Goal: Task Accomplishment & Management: Use online tool/utility

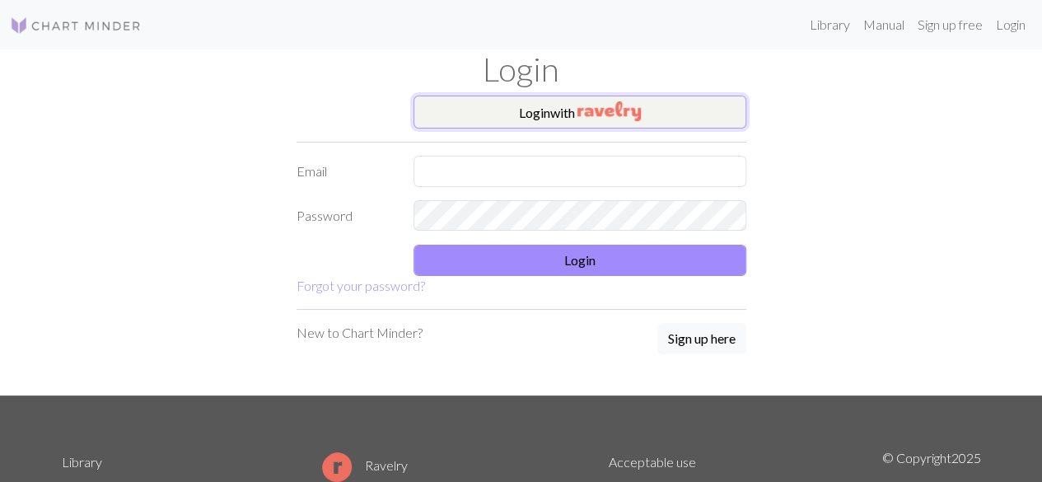
click at [538, 119] on button "Login with" at bounding box center [580, 112] width 333 height 33
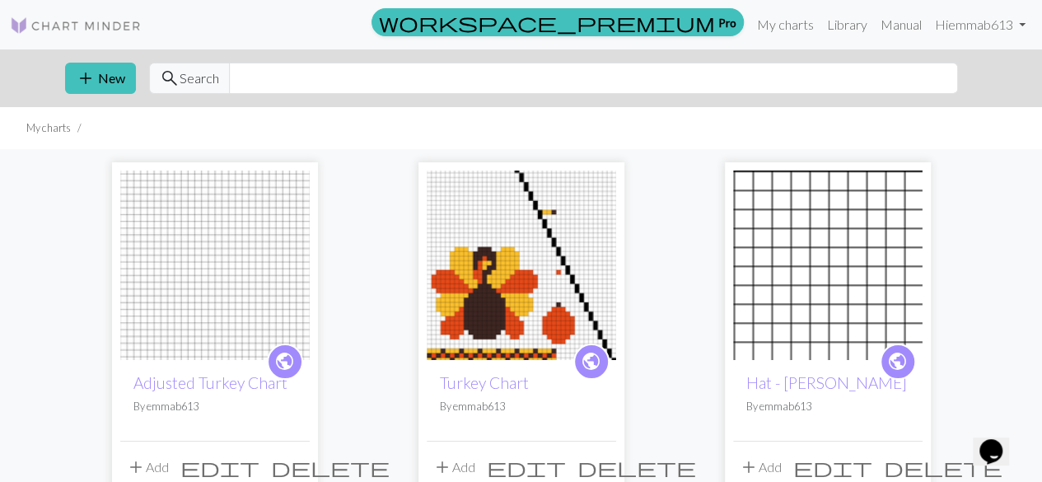
click at [211, 372] on div "public Adjusted Turkey Chart By emmab613" at bounding box center [214, 400] width 189 height 81
click at [211, 383] on link "Adjusted Turkey Chart" at bounding box center [210, 382] width 154 height 19
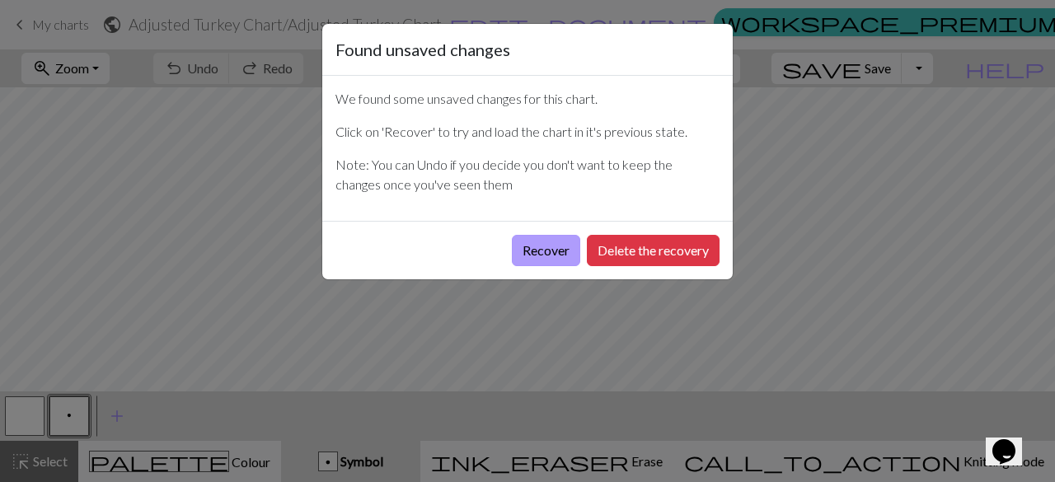
click at [534, 258] on button "Recover" at bounding box center [546, 250] width 68 height 31
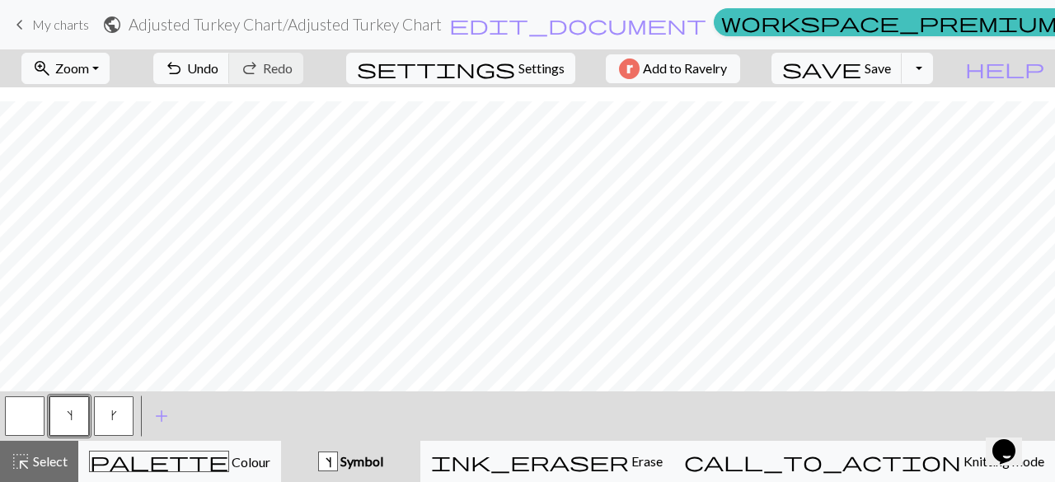
scroll to position [391, 0]
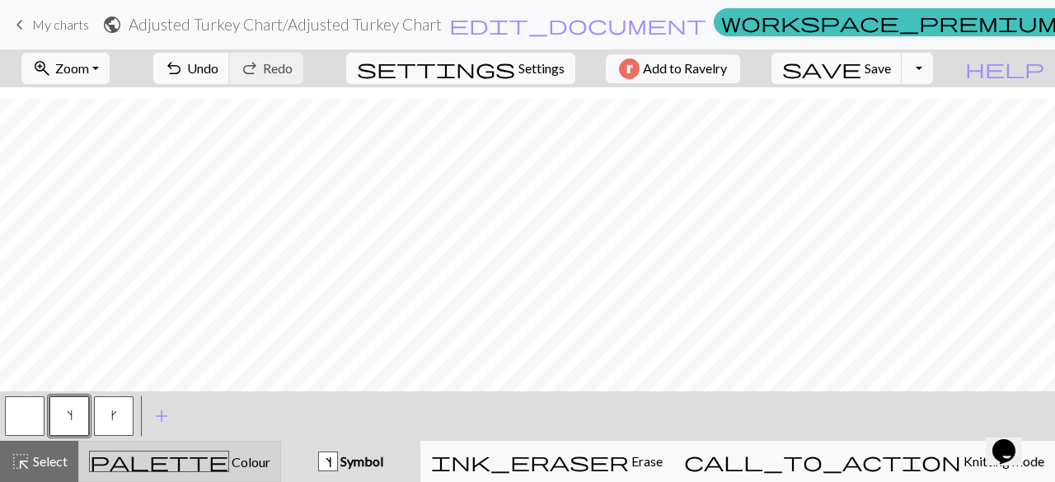
click at [229, 460] on span "Colour" at bounding box center [249, 462] width 41 height 16
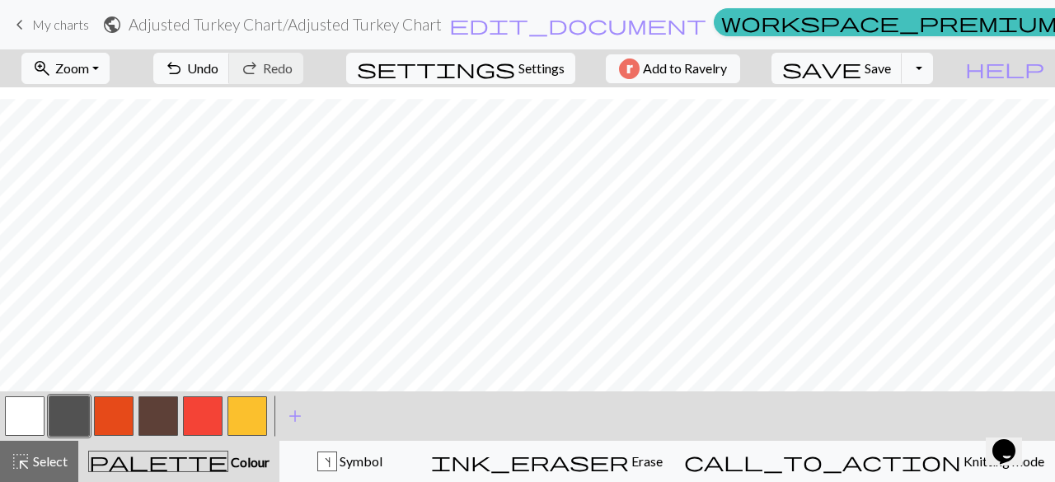
click at [33, 416] on button "button" at bounding box center [25, 416] width 40 height 40
click at [166, 414] on button "button" at bounding box center [158, 416] width 40 height 40
click at [35, 427] on button "button" at bounding box center [25, 416] width 40 height 40
click at [112, 416] on button "button" at bounding box center [114, 416] width 40 height 40
click at [232, 409] on button "button" at bounding box center [247, 416] width 40 height 40
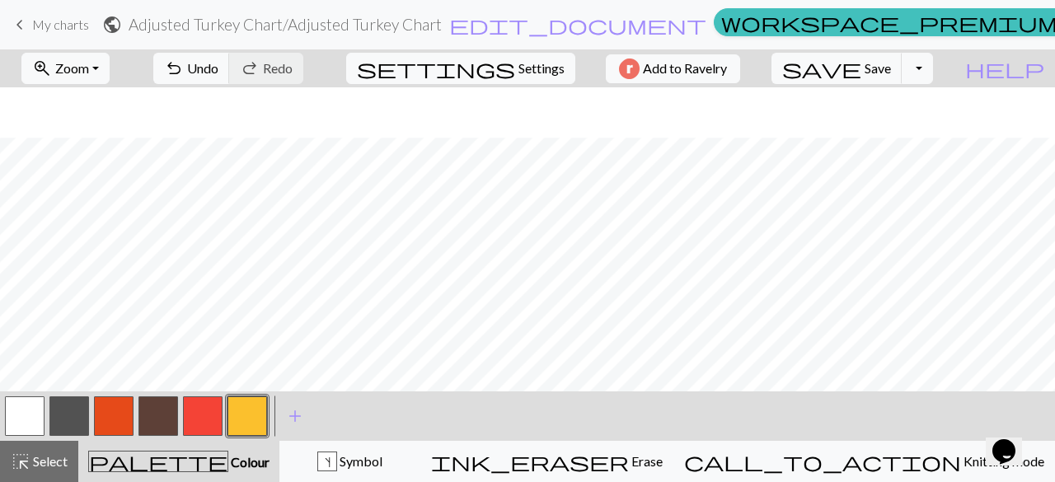
scroll to position [379, 0]
click at [117, 418] on button "button" at bounding box center [114, 416] width 40 height 40
click at [30, 417] on button "button" at bounding box center [25, 416] width 40 height 40
click at [161, 416] on button "button" at bounding box center [158, 416] width 40 height 40
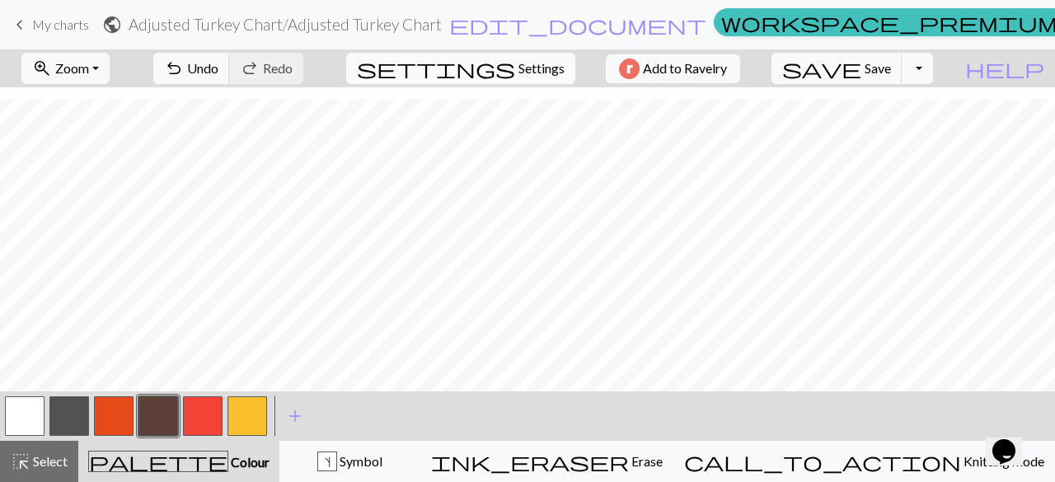
click at [518, 76] on span "Settings" at bounding box center [541, 68] width 46 height 20
select select "aran"
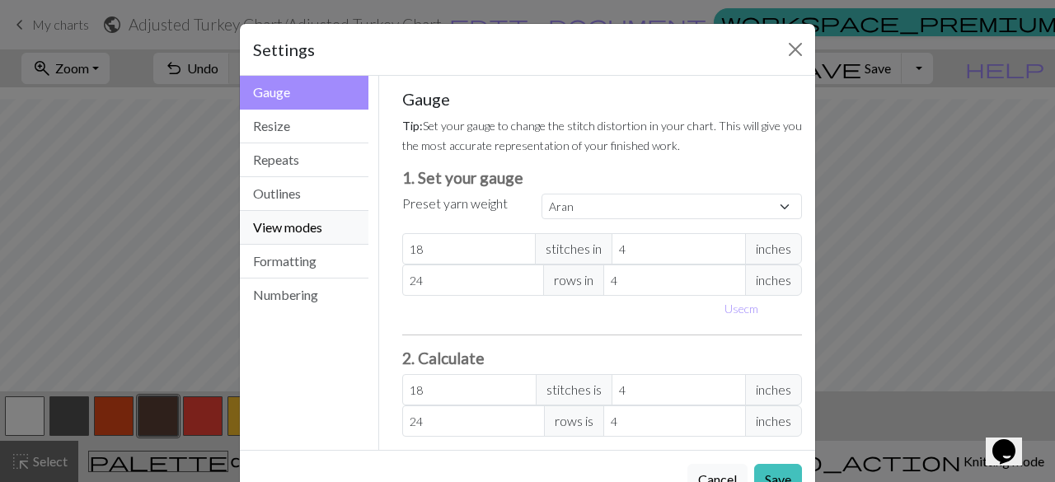
click at [292, 236] on button "View modes" at bounding box center [304, 228] width 129 height 34
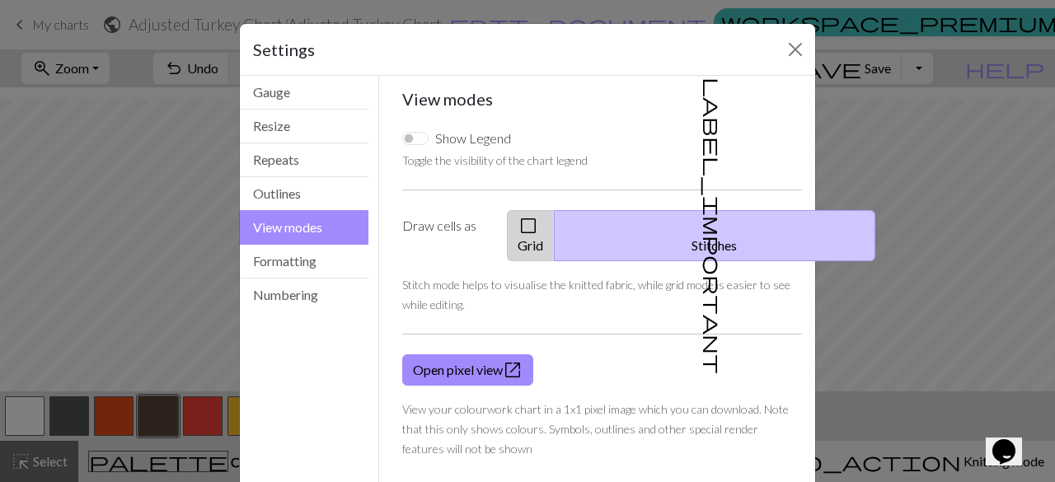
click at [531, 226] on button "check_box_outline_blank Grid" at bounding box center [531, 235] width 48 height 51
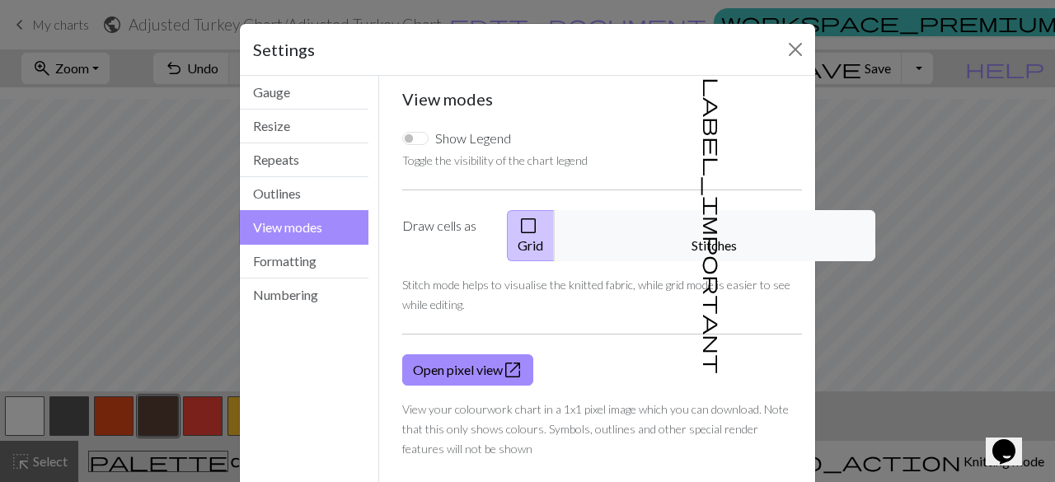
scroll to position [62, 0]
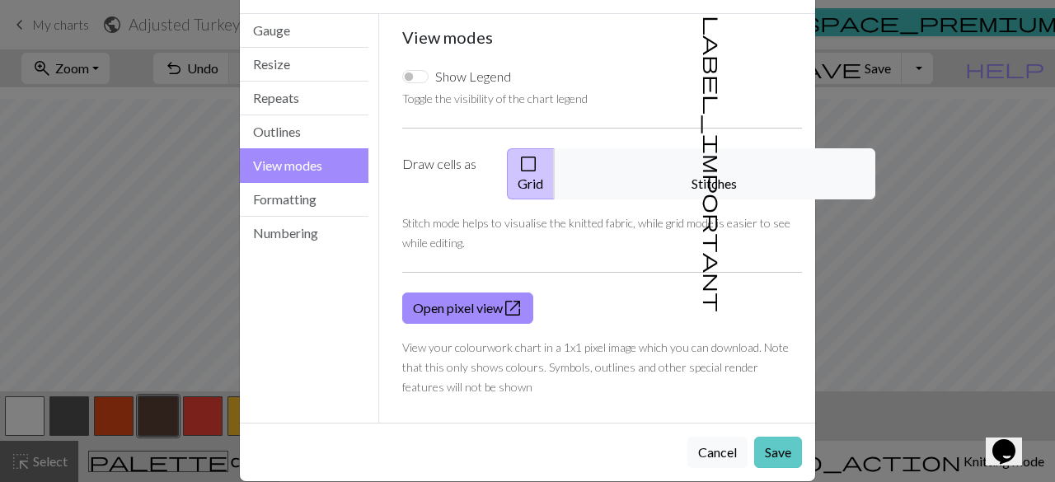
click at [764, 437] on button "Save" at bounding box center [778, 452] width 48 height 31
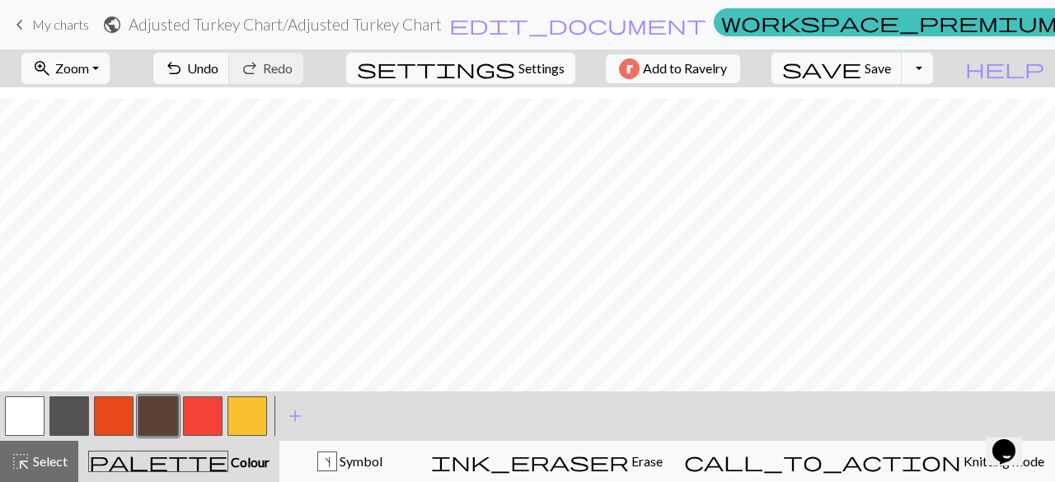
click at [40, 417] on button "button" at bounding box center [25, 416] width 40 height 40
click at [105, 409] on button "button" at bounding box center [114, 416] width 40 height 40
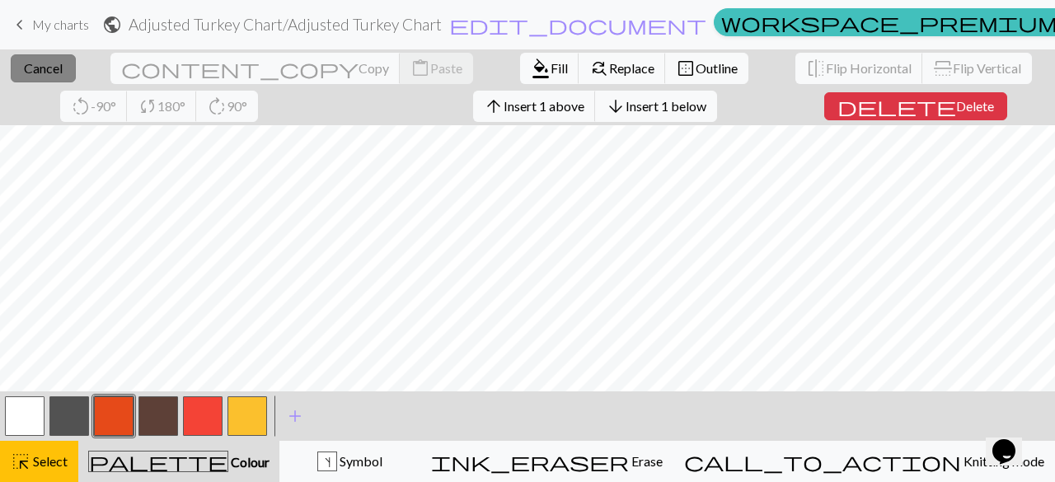
click at [24, 72] on span "Cancel" at bounding box center [43, 68] width 39 height 16
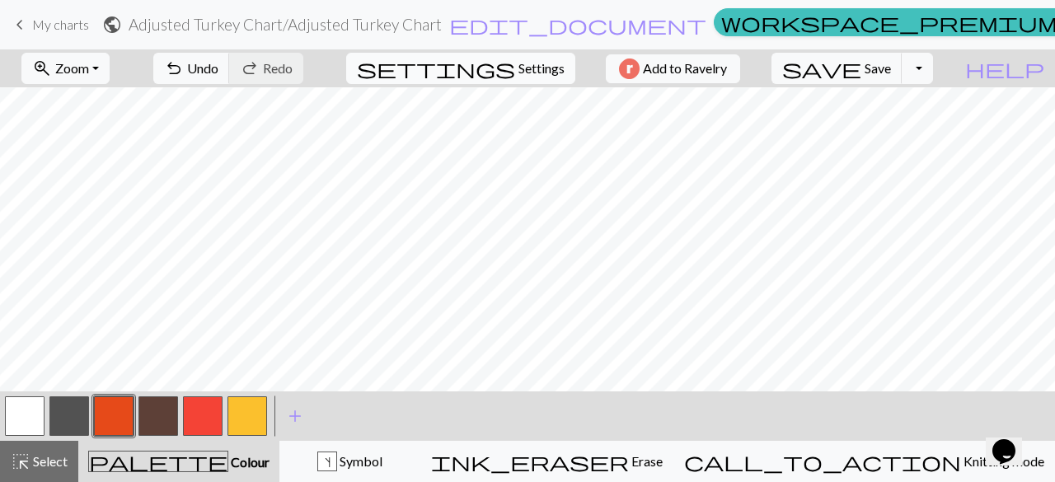
click at [527, 71] on span "Settings" at bounding box center [541, 68] width 46 height 20
select select "aran"
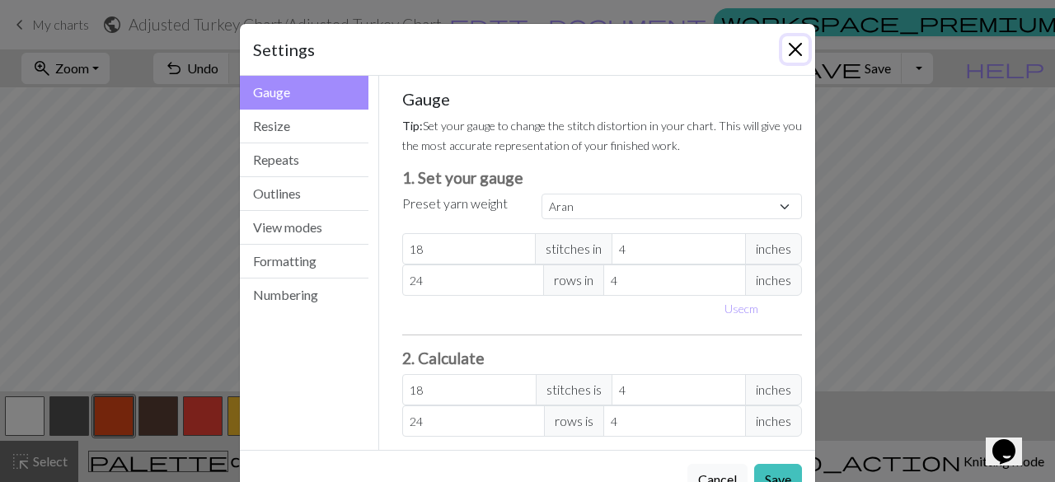
click at [792, 45] on button "Close" at bounding box center [795, 49] width 26 height 26
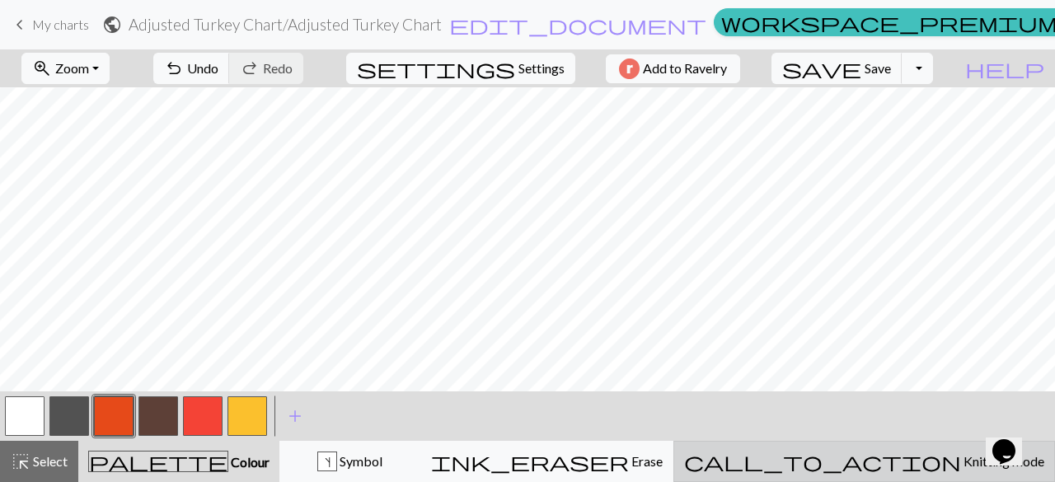
click at [897, 461] on span "call_to_action" at bounding box center [822, 461] width 277 height 23
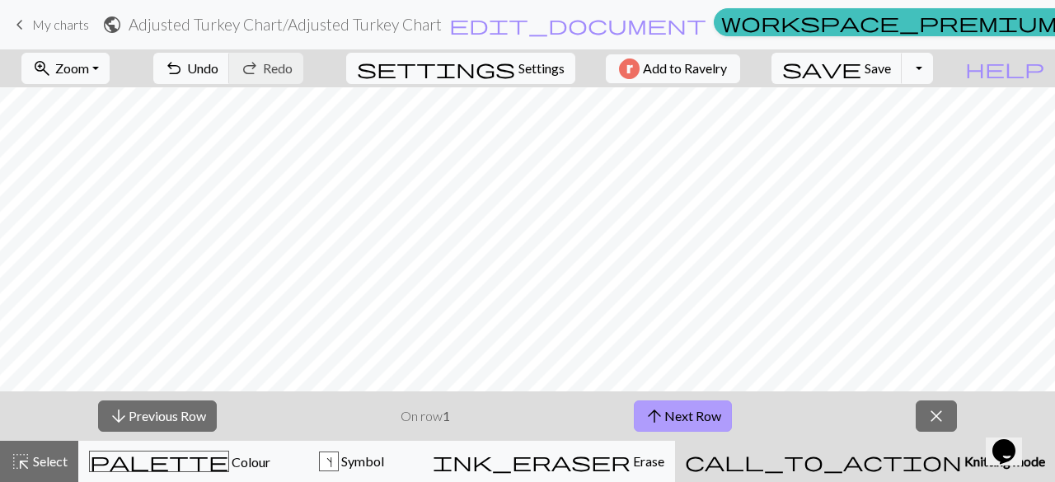
click at [704, 419] on button "arrow_upward Next Row" at bounding box center [683, 415] width 98 height 31
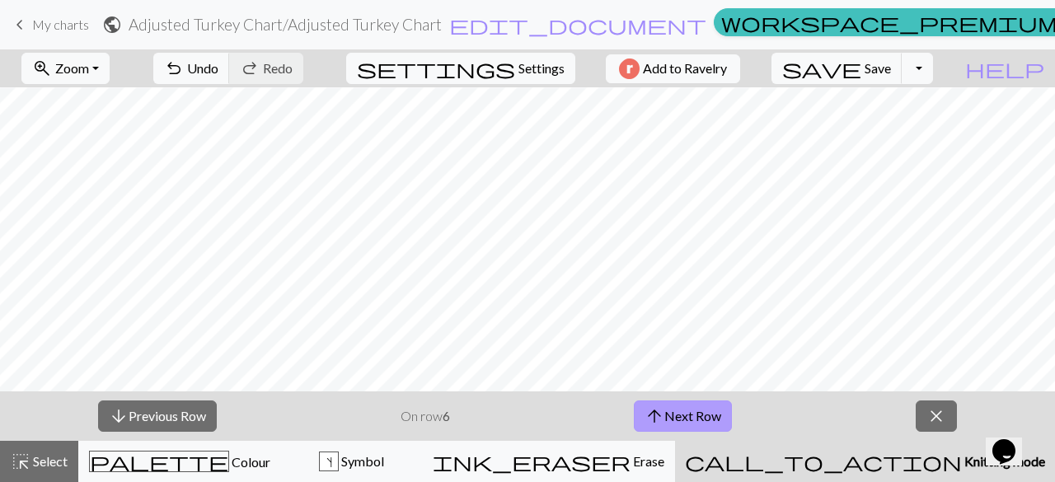
click at [704, 419] on button "arrow_upward Next Row" at bounding box center [683, 415] width 98 height 31
click at [704, 419] on button "arrow_upward Next Row" at bounding box center [685, 415] width 98 height 31
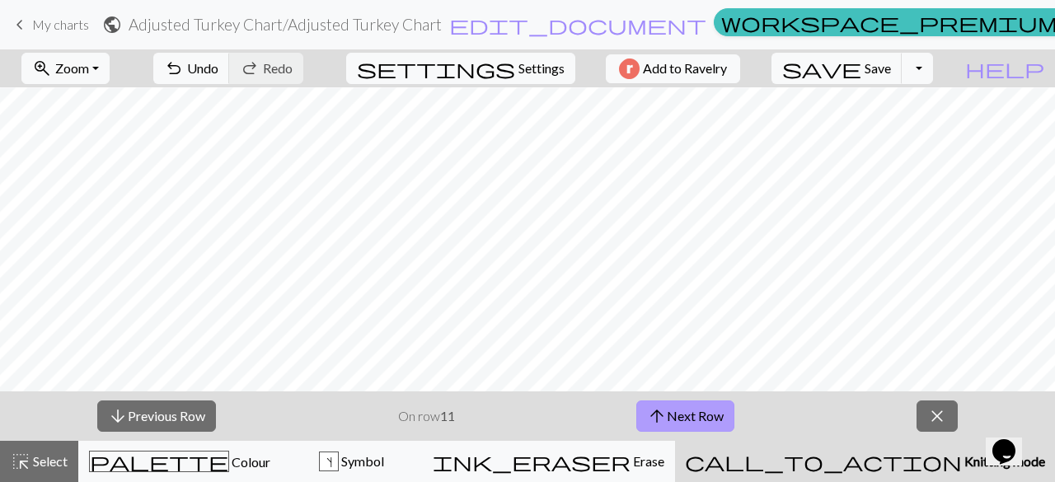
click at [704, 419] on button "arrow_upward Next Row" at bounding box center [685, 415] width 98 height 31
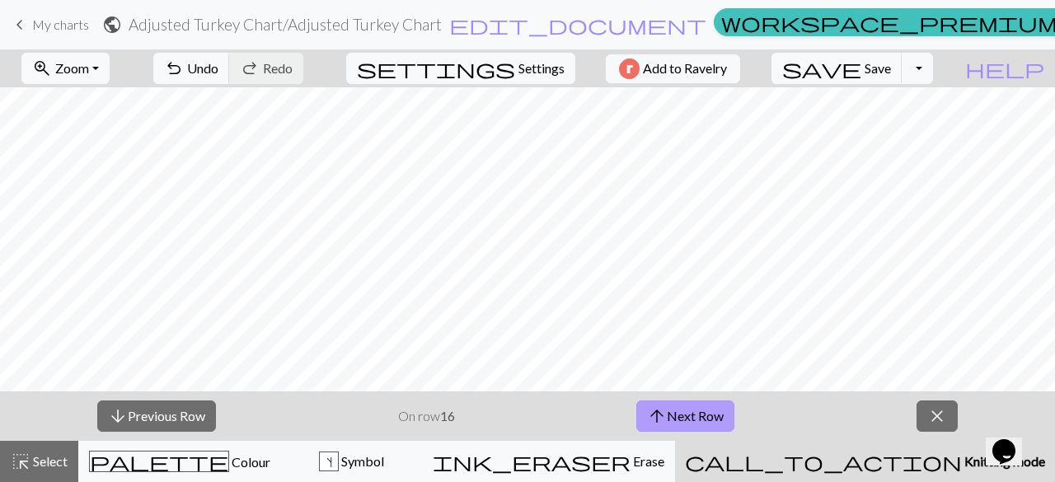
click at [704, 419] on button "arrow_upward Next Row" at bounding box center [685, 415] width 98 height 31
click at [659, 406] on span "arrow_upward" at bounding box center [657, 416] width 20 height 23
click at [702, 410] on button "arrow_upward Next Row" at bounding box center [685, 415] width 98 height 31
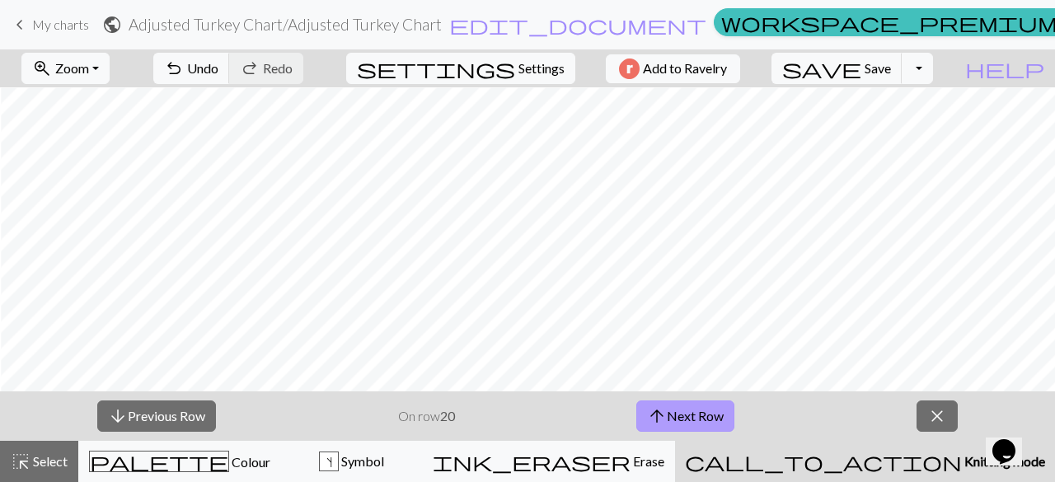
click at [719, 421] on button "arrow_upward Next Row" at bounding box center [685, 415] width 98 height 31
click at [709, 412] on button "arrow_upward Next Row" at bounding box center [685, 415] width 98 height 31
click at [711, 420] on button "arrow_upward Next Row" at bounding box center [685, 415] width 98 height 31
click at [714, 419] on button "arrow_upward Next Row" at bounding box center [685, 415] width 98 height 31
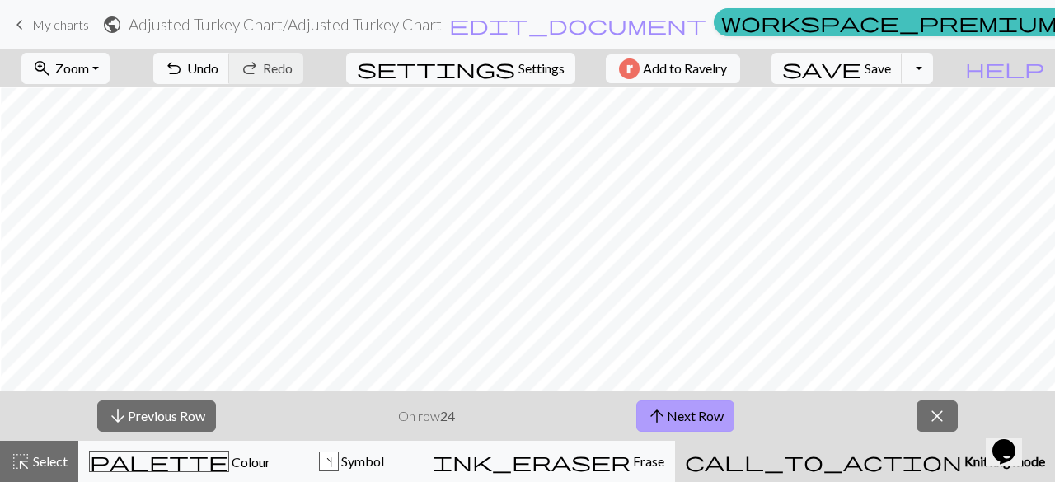
click at [716, 413] on button "arrow_upward Next Row" at bounding box center [685, 415] width 98 height 31
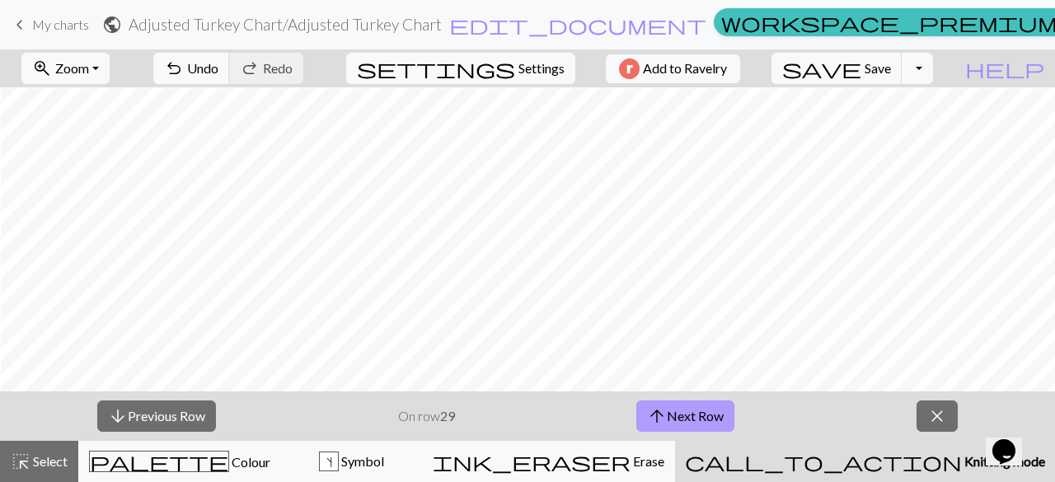
click at [716, 413] on button "arrow_upward Next Row" at bounding box center [685, 415] width 98 height 31
click at [937, 419] on span "close" at bounding box center [937, 416] width 20 height 23
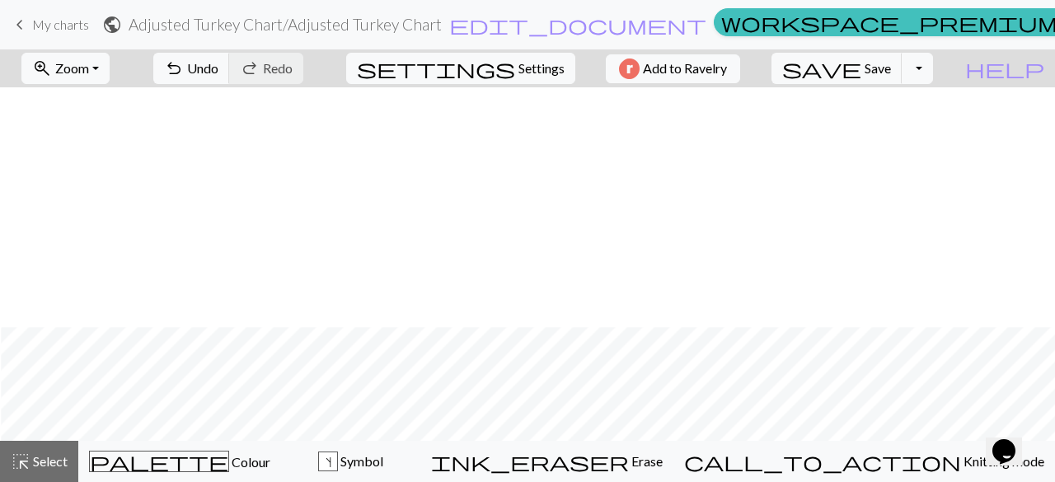
scroll to position [342, 1]
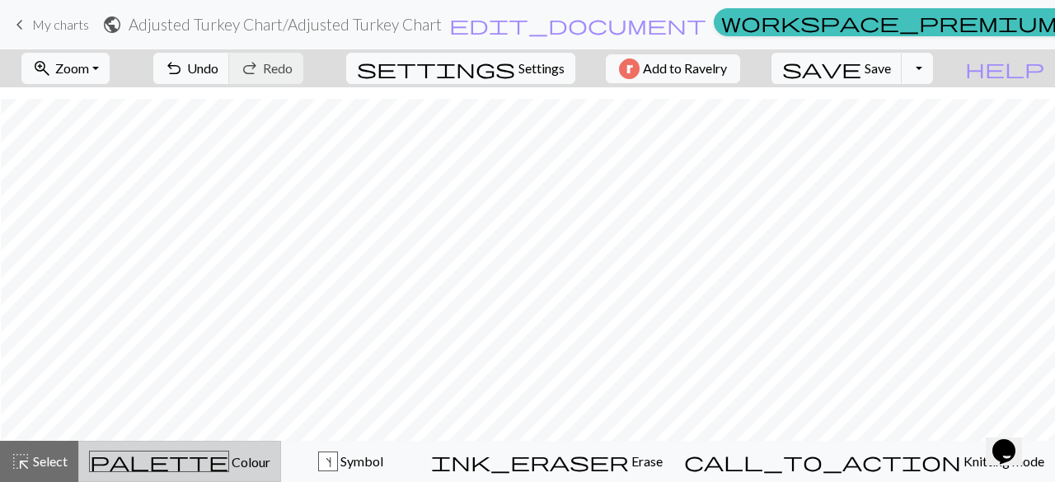
click at [191, 475] on button "palette Colour Colour" at bounding box center [179, 461] width 203 height 41
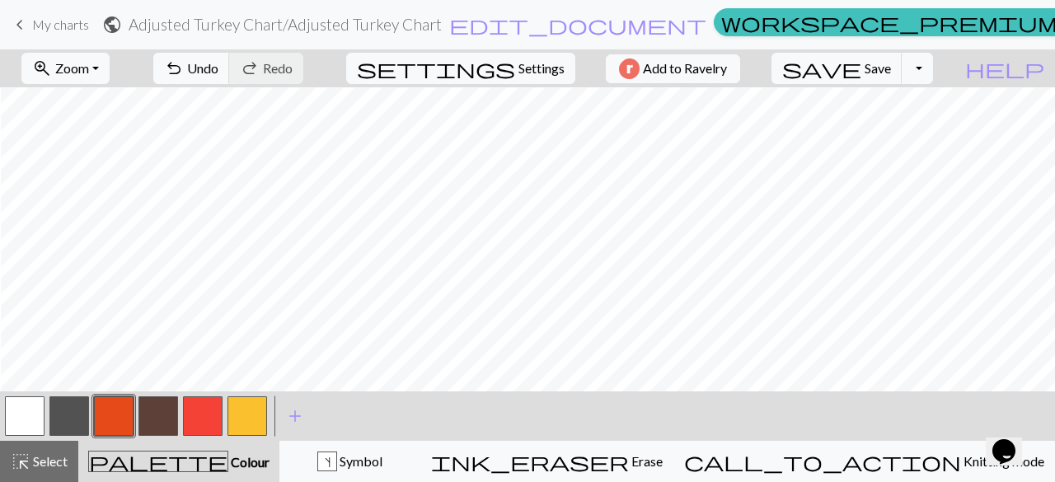
click at [25, 416] on button "button" at bounding box center [25, 416] width 40 height 40
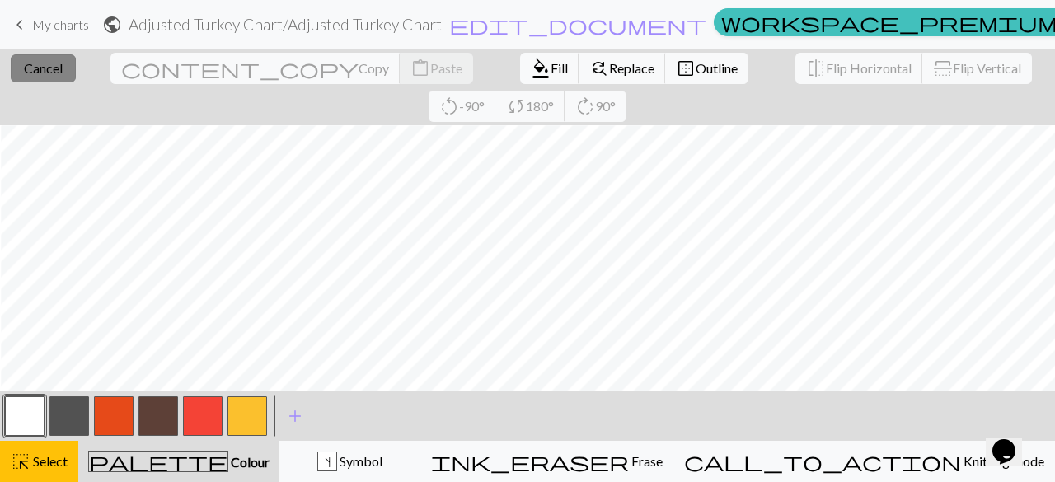
click at [51, 72] on span "Cancel" at bounding box center [43, 68] width 39 height 16
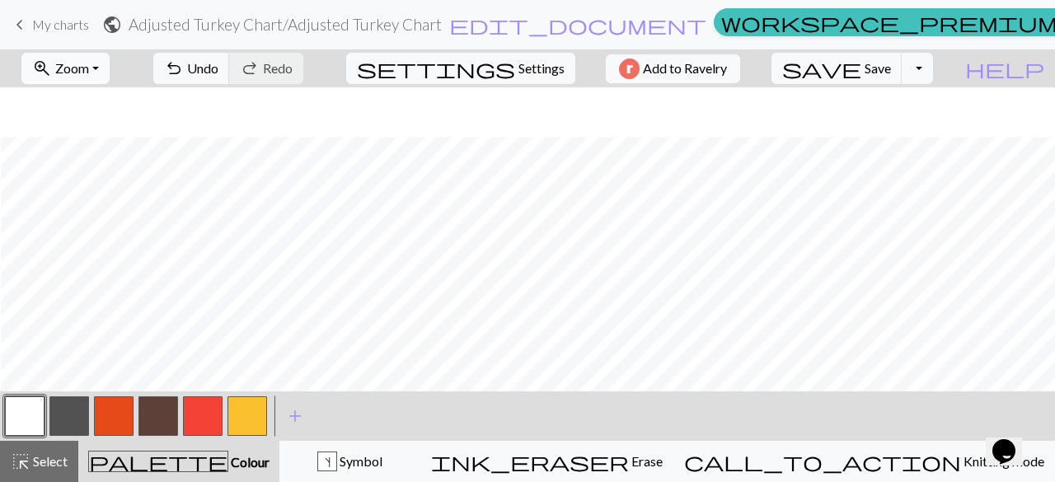
scroll to position [391, 1]
click at [241, 421] on button "button" at bounding box center [247, 416] width 40 height 40
click at [102, 413] on button "button" at bounding box center [114, 416] width 40 height 40
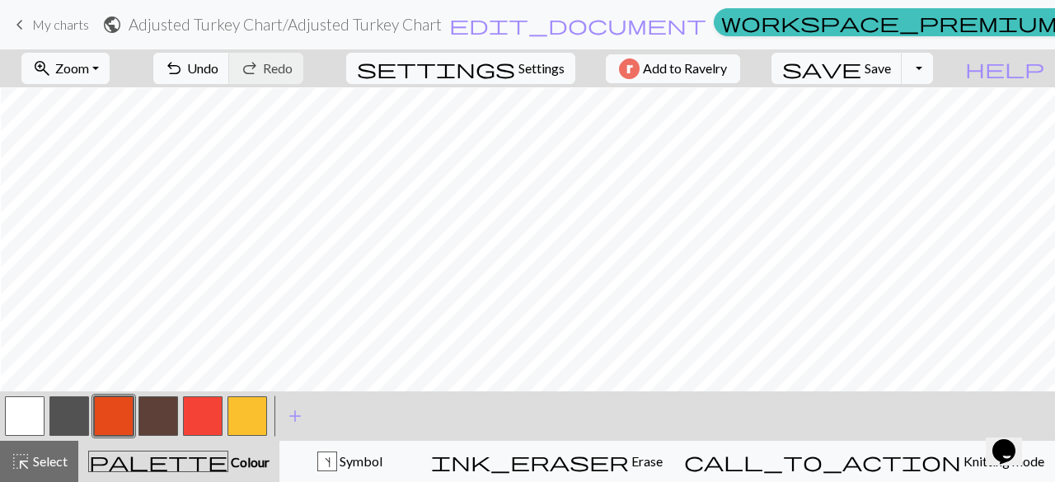
click at [36, 421] on button "button" at bounding box center [25, 416] width 40 height 40
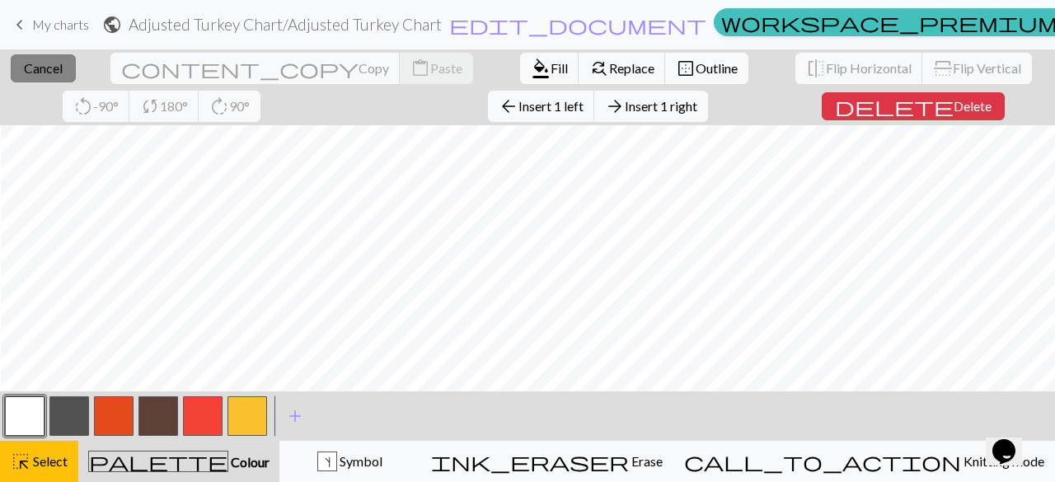
click at [35, 70] on span "Cancel" at bounding box center [43, 68] width 39 height 16
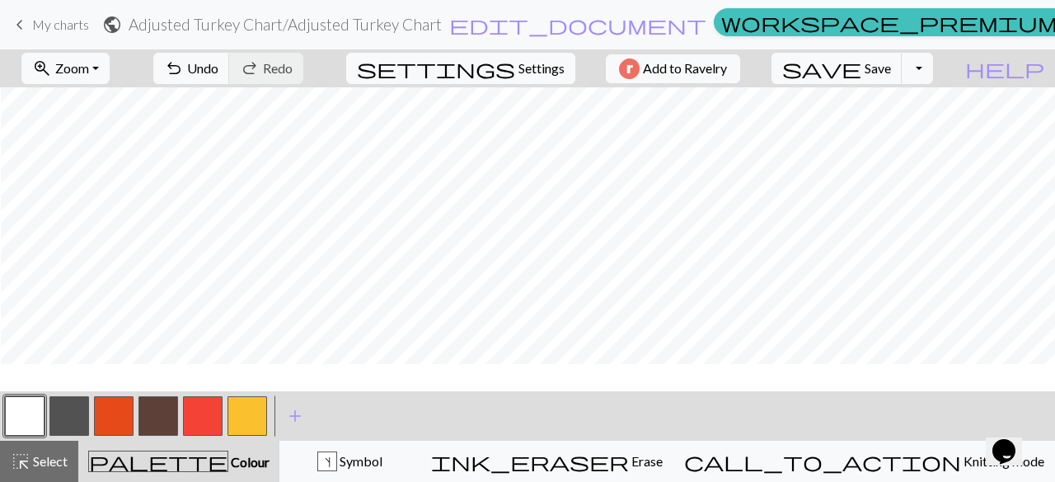
scroll to position [0, 1]
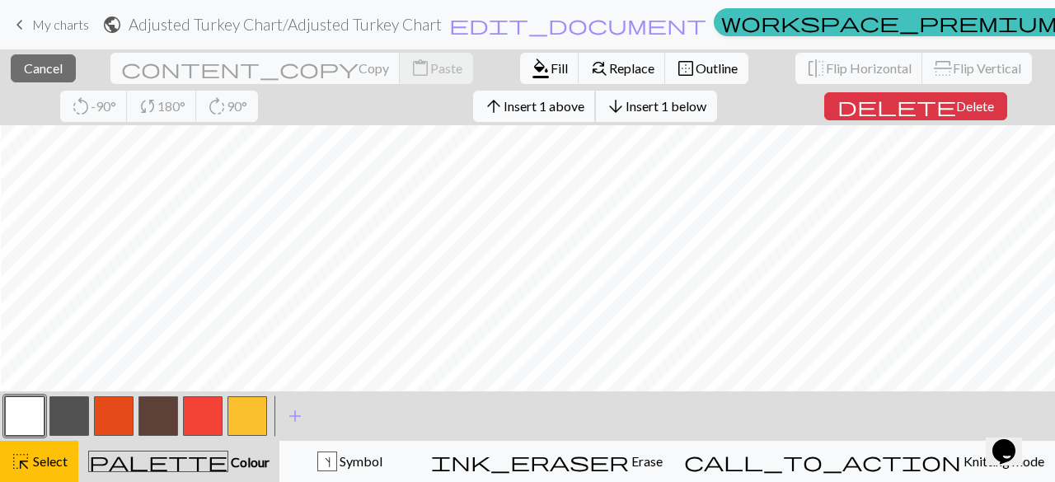
click at [503, 108] on span "Insert 1 above" at bounding box center [543, 106] width 81 height 16
click at [503, 111] on span "Insert 1 above" at bounding box center [543, 106] width 81 height 16
click at [503, 108] on span "Insert 1 above" at bounding box center [543, 106] width 81 height 16
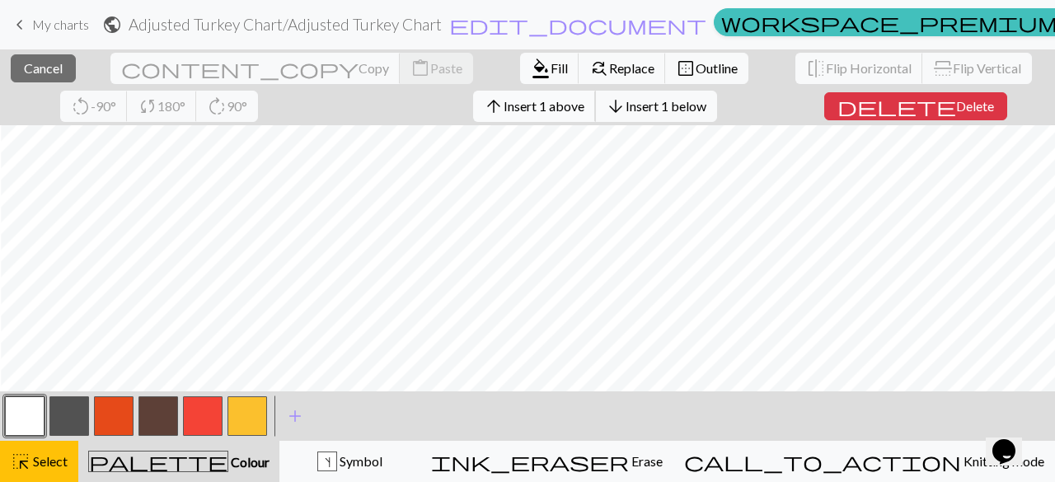
click at [503, 112] on span "Insert 1 above" at bounding box center [543, 106] width 81 height 16
click at [473, 115] on button "arrow_upward Insert 1 above" at bounding box center [534, 106] width 123 height 31
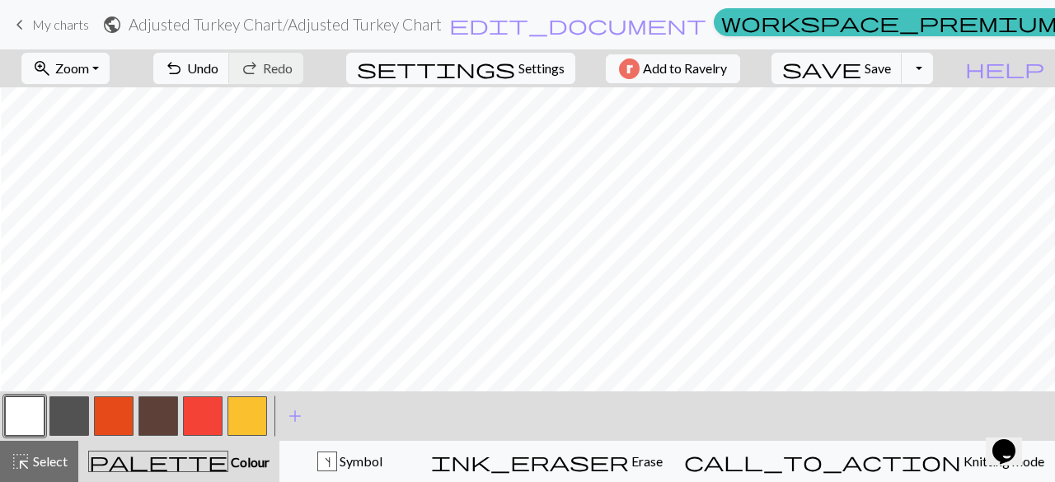
click at [112, 409] on button "button" at bounding box center [114, 416] width 40 height 40
click at [246, 421] on button "button" at bounding box center [247, 416] width 40 height 40
click at [84, 421] on button "button" at bounding box center [69, 416] width 40 height 40
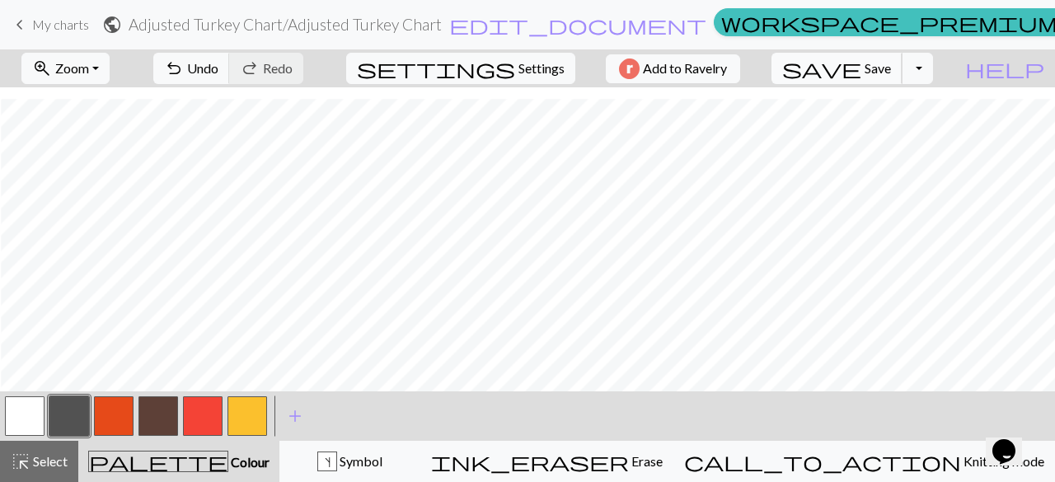
click at [891, 73] on span "Save" at bounding box center [877, 68] width 26 height 16
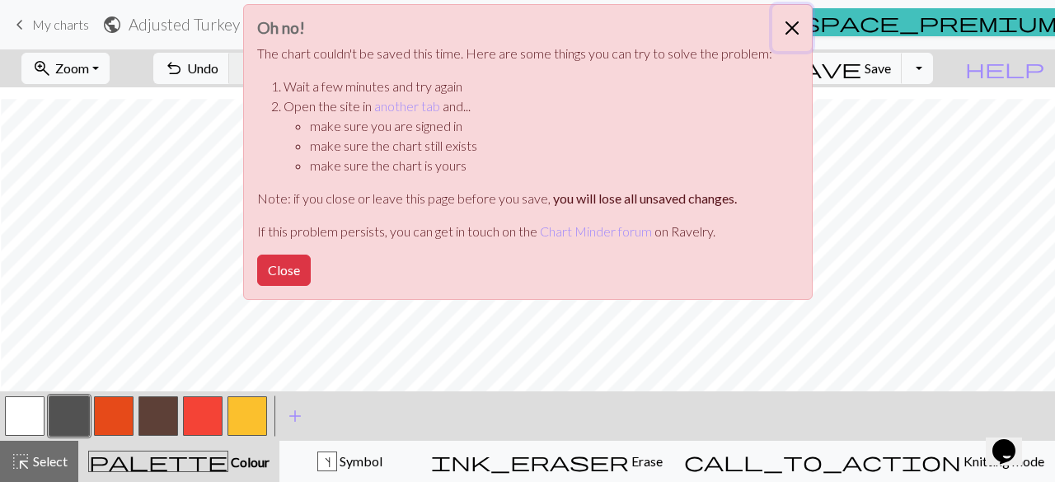
click at [786, 22] on button "Close" at bounding box center [792, 28] width 40 height 46
